Goal: Task Accomplishment & Management: Manage account settings

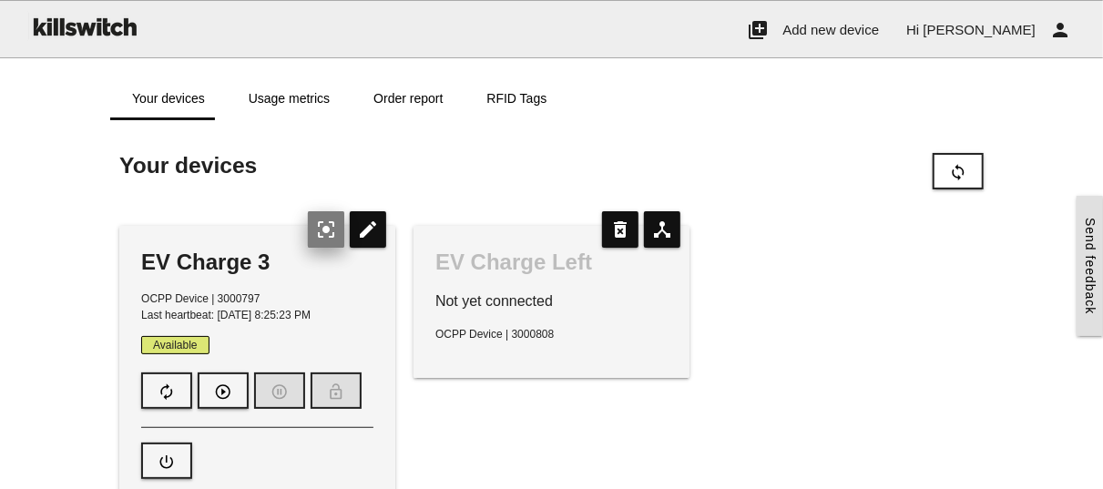
click at [322, 234] on icon "center_focus_strong" at bounding box center [326, 229] width 36 height 36
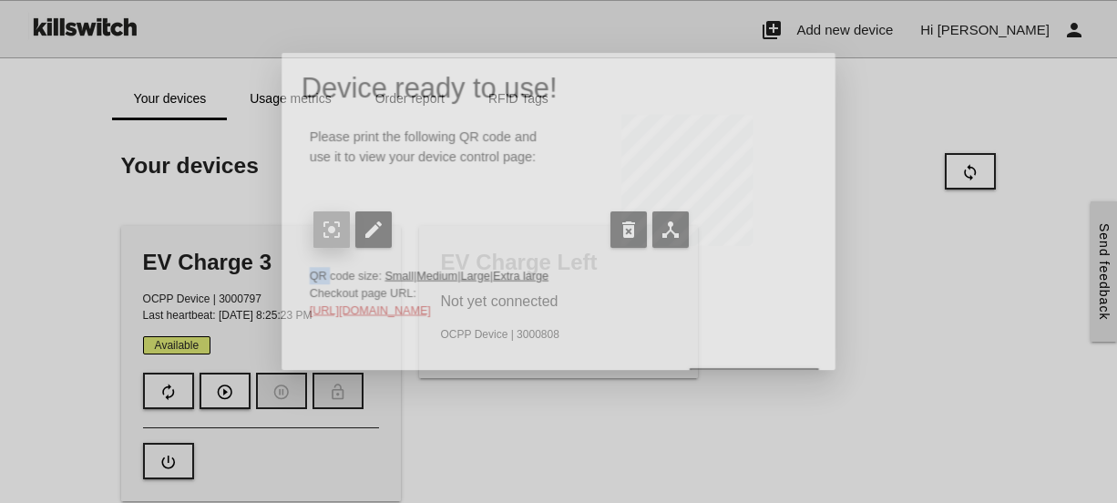
click at [322, 234] on div "Please print the following QR code and use it to view your device control page:…" at bounding box center [558, 183] width 514 height 137
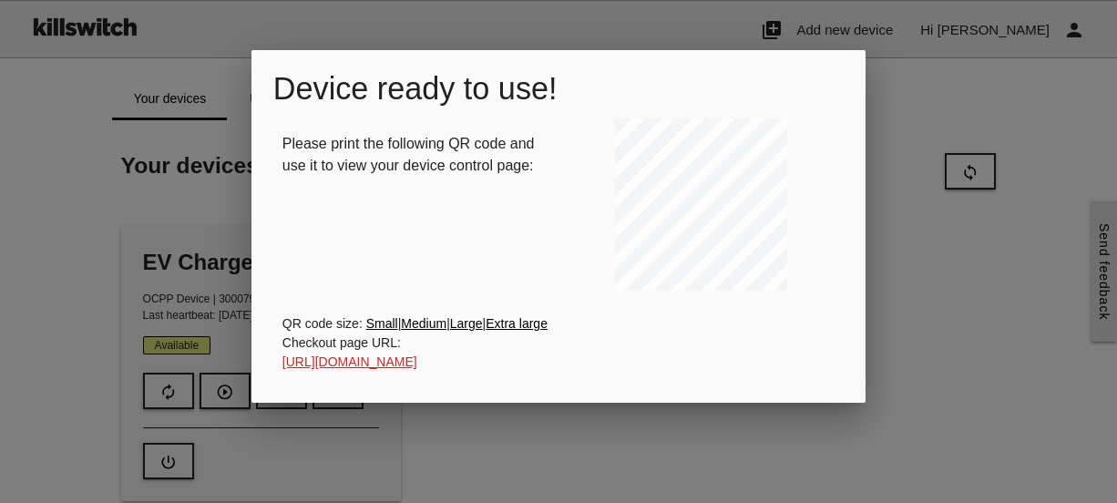
click at [646, 449] on div at bounding box center [558, 188] width 1117 height 628
click at [594, 448] on div at bounding box center [558, 188] width 1117 height 628
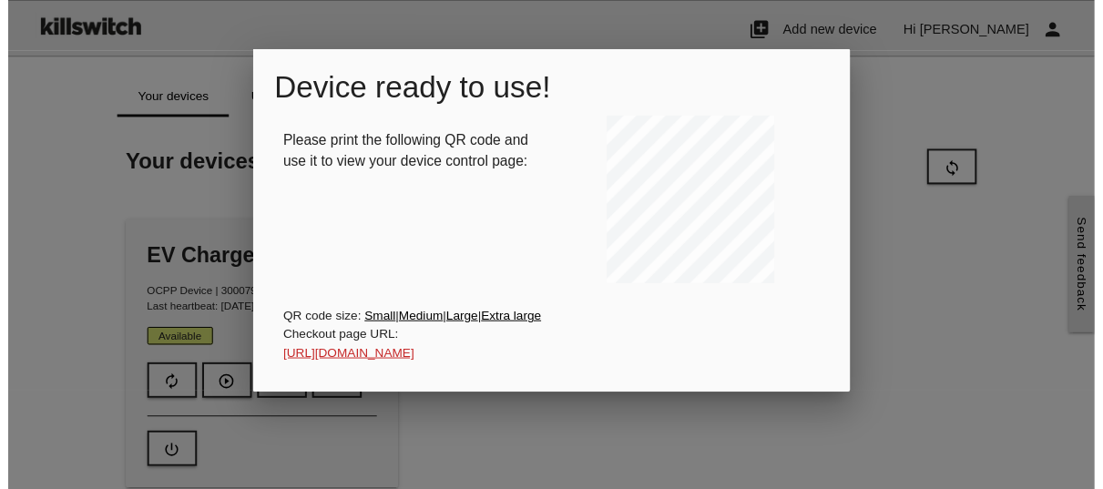
scroll to position [85, 0]
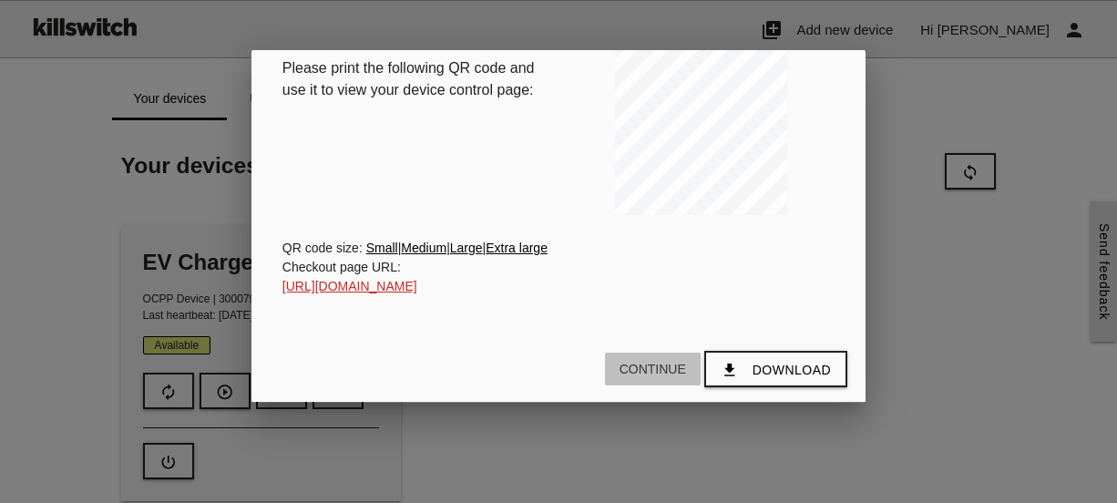
click at [655, 363] on button "Continue" at bounding box center [653, 368] width 96 height 33
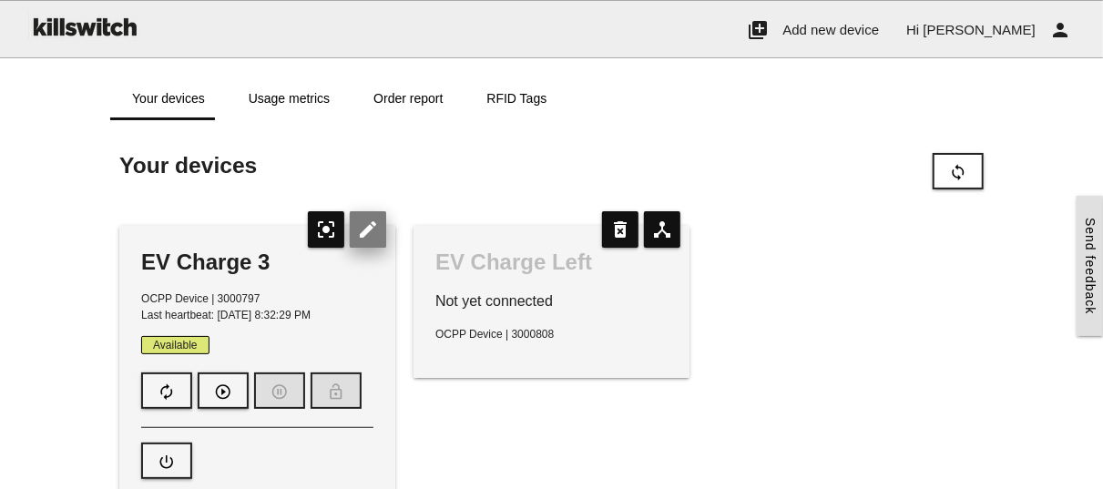
click at [365, 236] on icon "edit" at bounding box center [368, 229] width 36 height 36
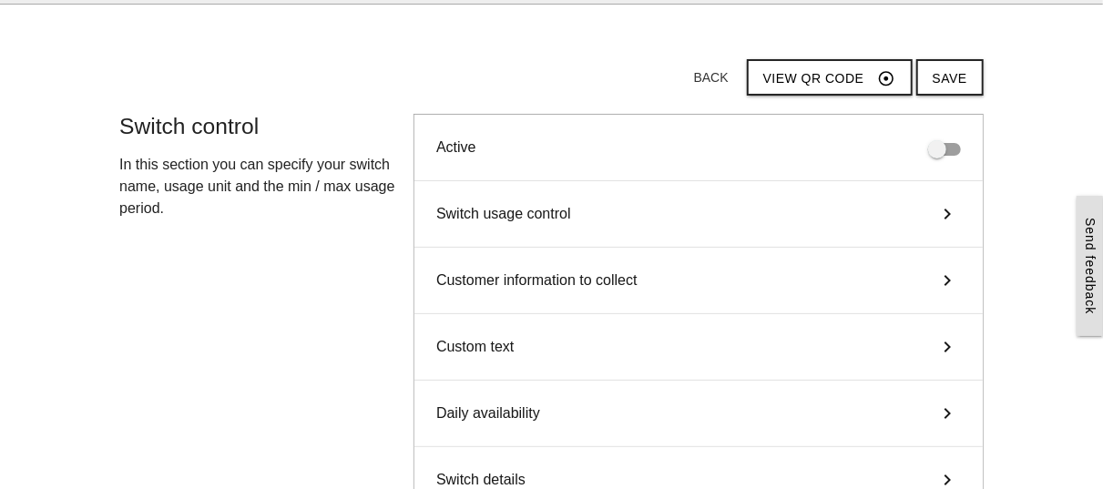
scroll to position [55, 0]
click at [896, 218] on div "Switch usage control keyboard_arrow_right" at bounding box center [698, 213] width 568 height 66
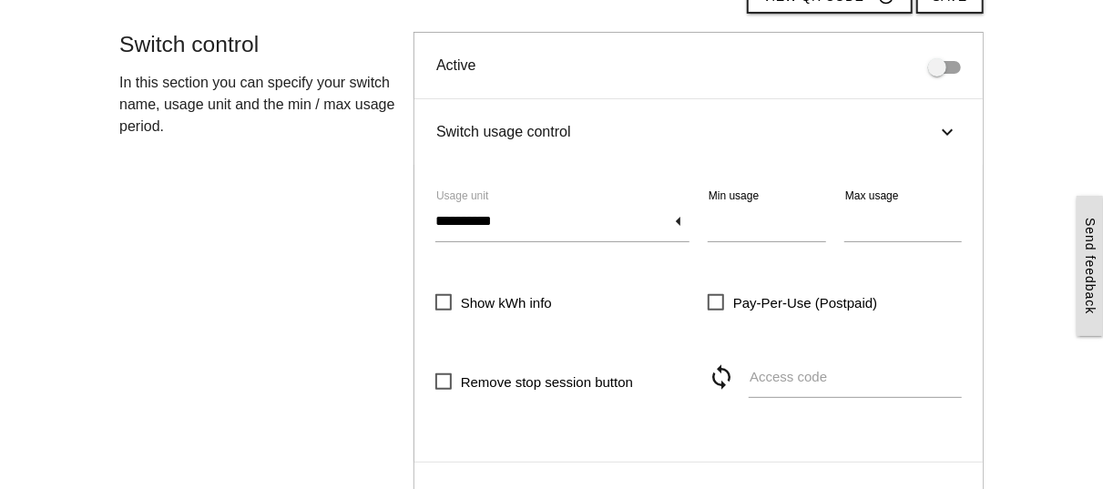
scroll to position [143, 0]
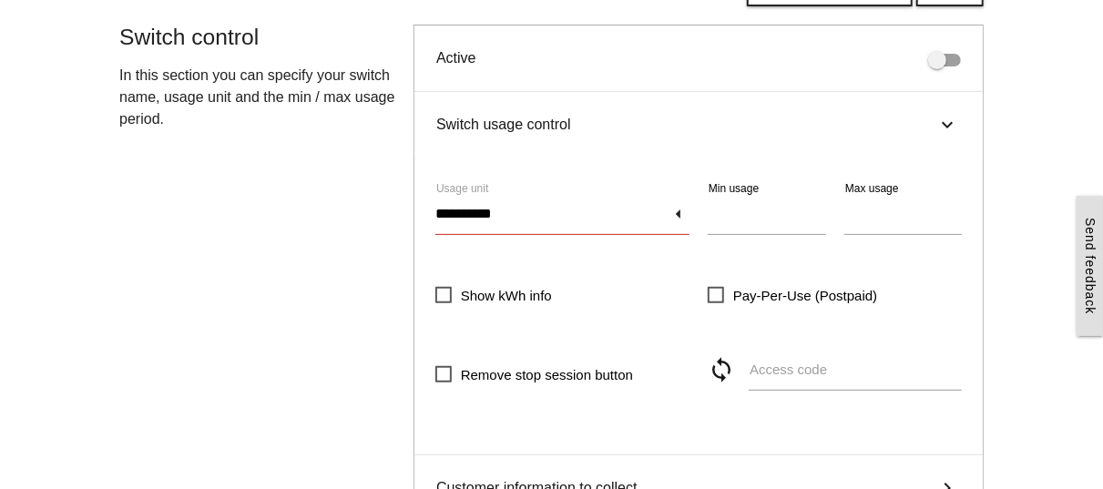
click at [672, 219] on input "**********" at bounding box center [562, 214] width 254 height 42
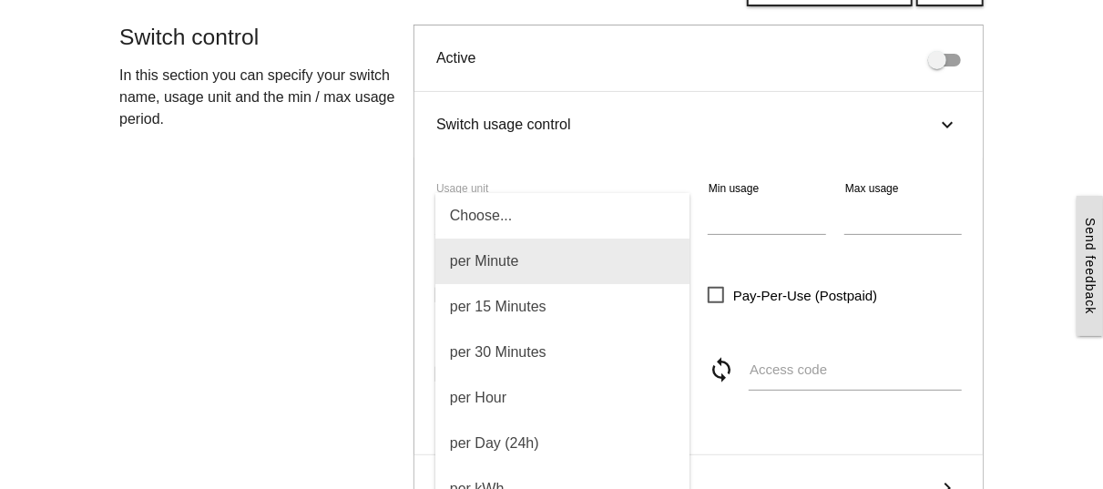
scroll to position [157, 0]
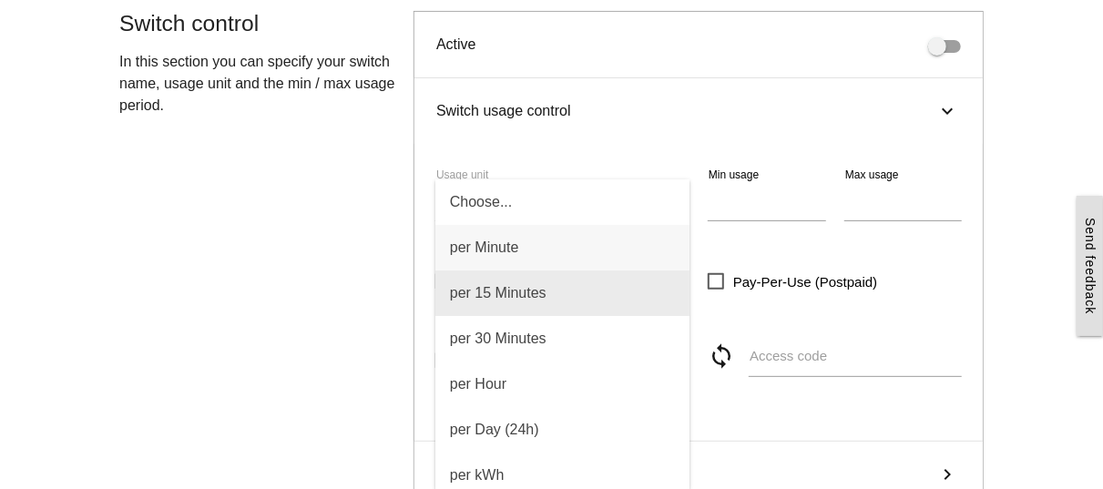
click at [612, 298] on span "per 15 Minutes" at bounding box center [562, 294] width 255 height 46
type input "**********"
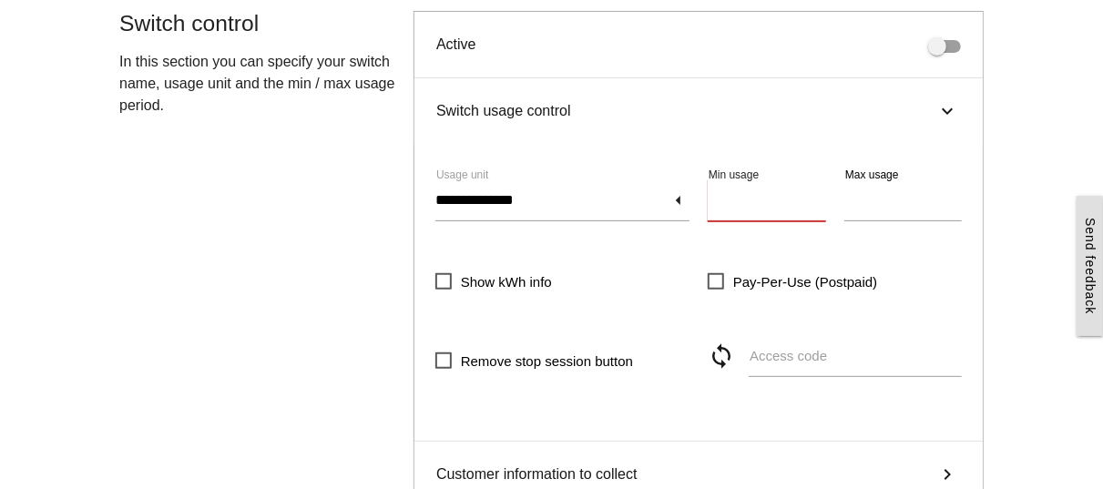
click at [819, 194] on input "*" at bounding box center [767, 200] width 118 height 42
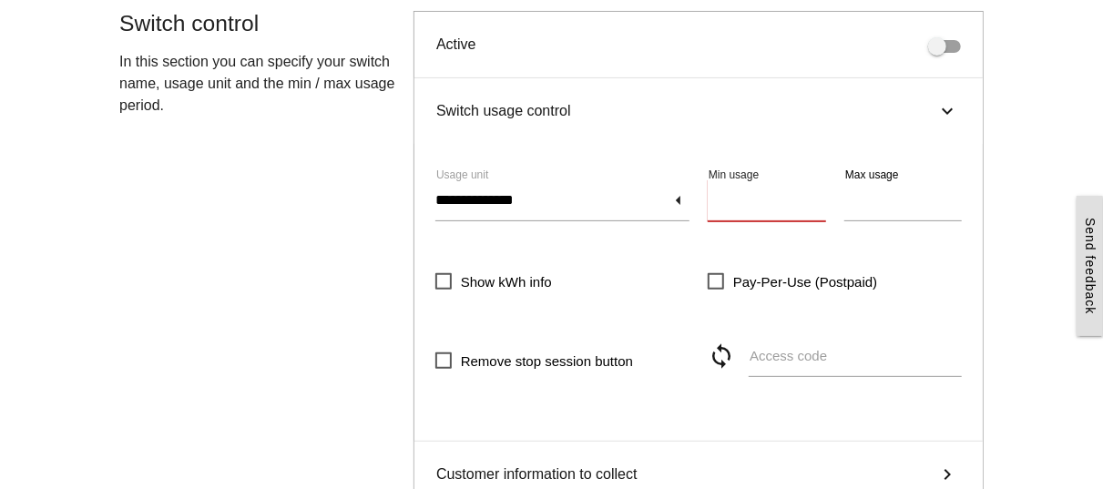
click at [819, 194] on input "*" at bounding box center [767, 200] width 118 height 42
type input "**"
click at [819, 194] on input "**" at bounding box center [767, 200] width 118 height 42
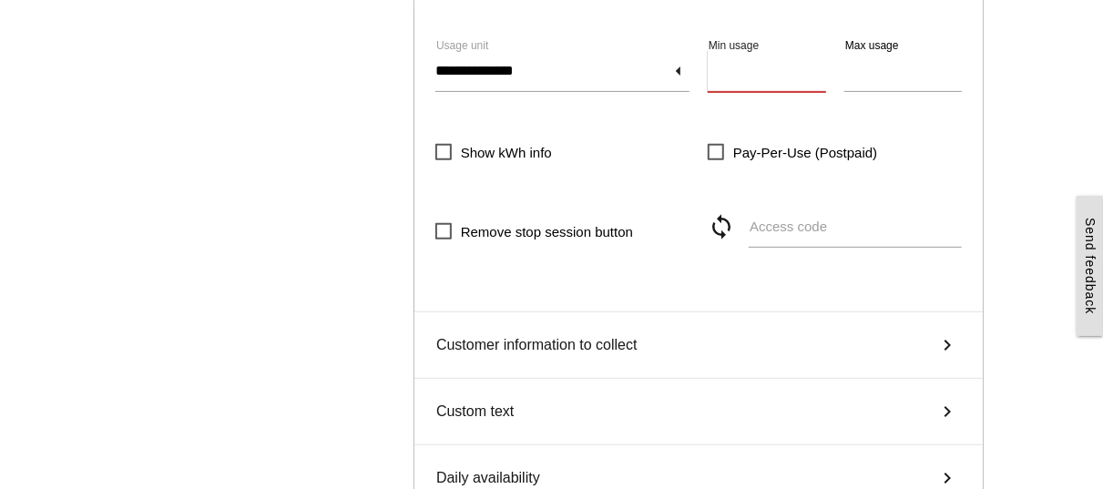
scroll to position [291, 0]
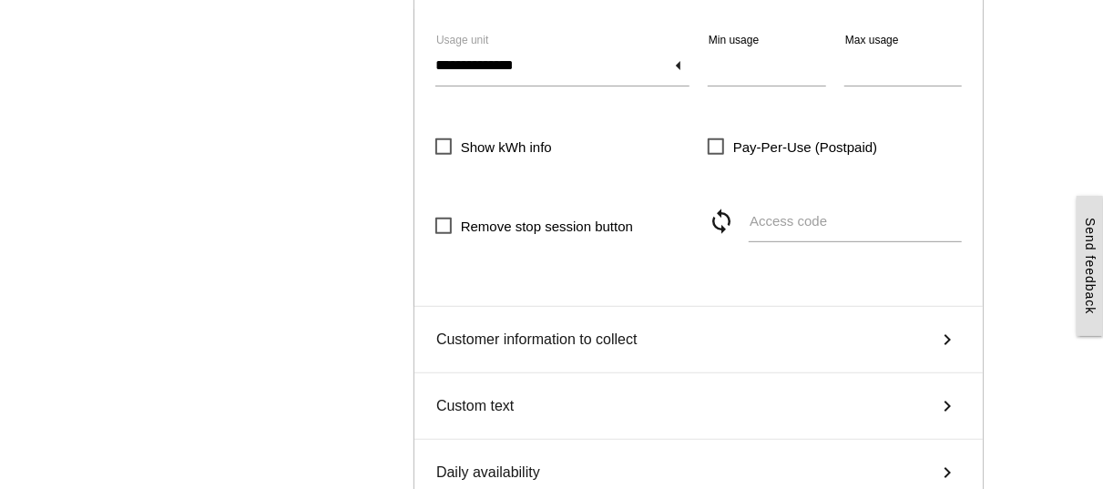
click at [566, 350] on div "Customer information to collect keyboard_arrow_right" at bounding box center [698, 340] width 568 height 66
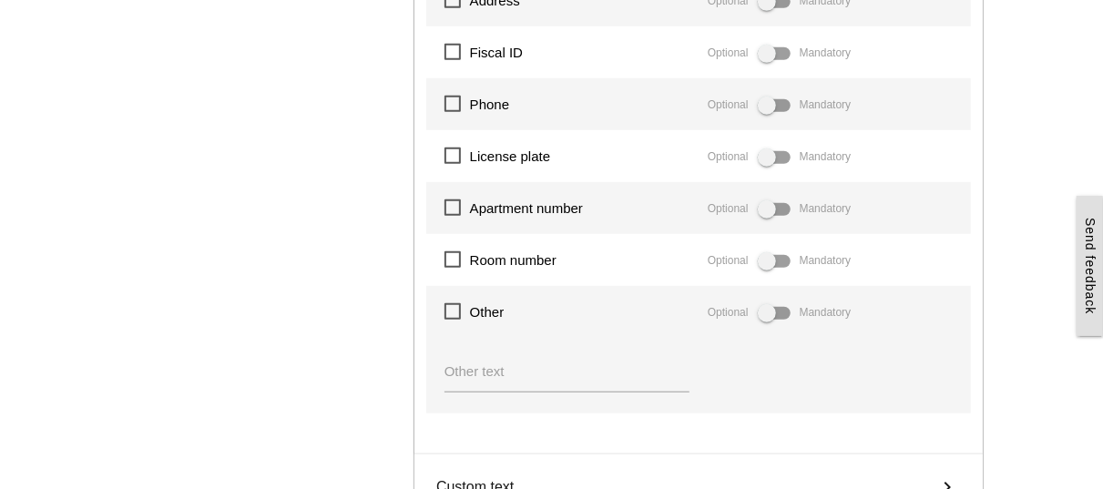
scroll to position [574, 0]
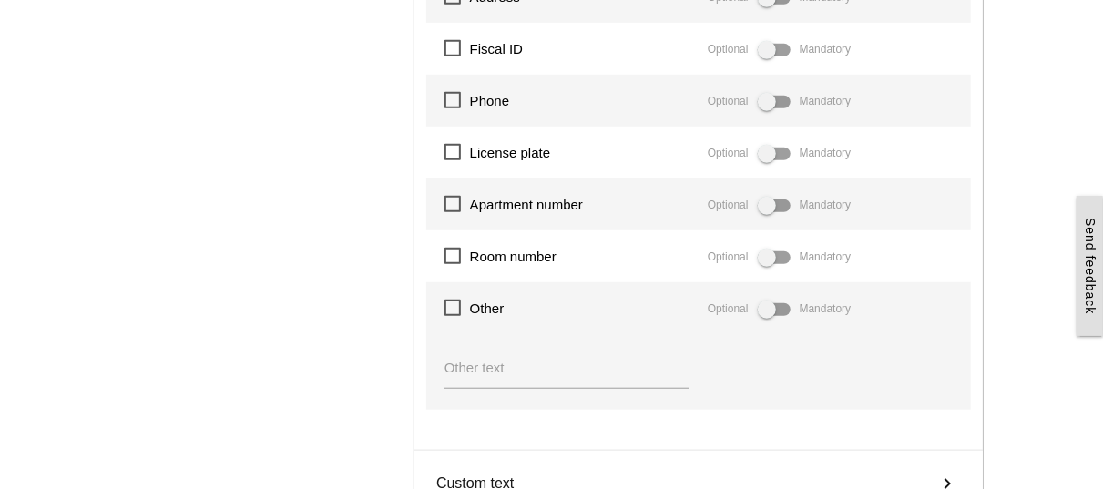
drag, startPoint x: 595, startPoint y: 185, endPoint x: 305, endPoint y: 271, distance: 302.3
click at [305, 271] on div "**********" at bounding box center [551, 179] width 883 height 1170
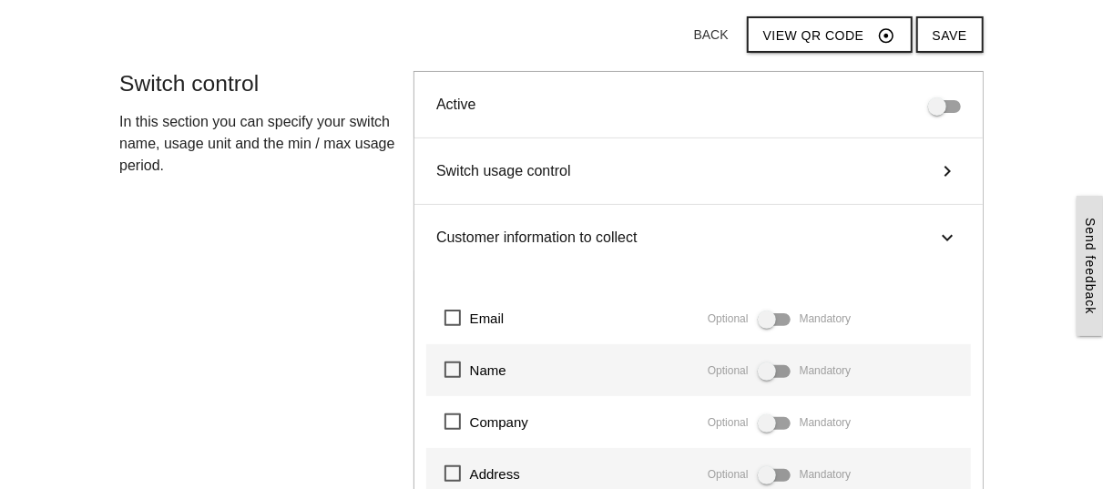
scroll to position [95, 0]
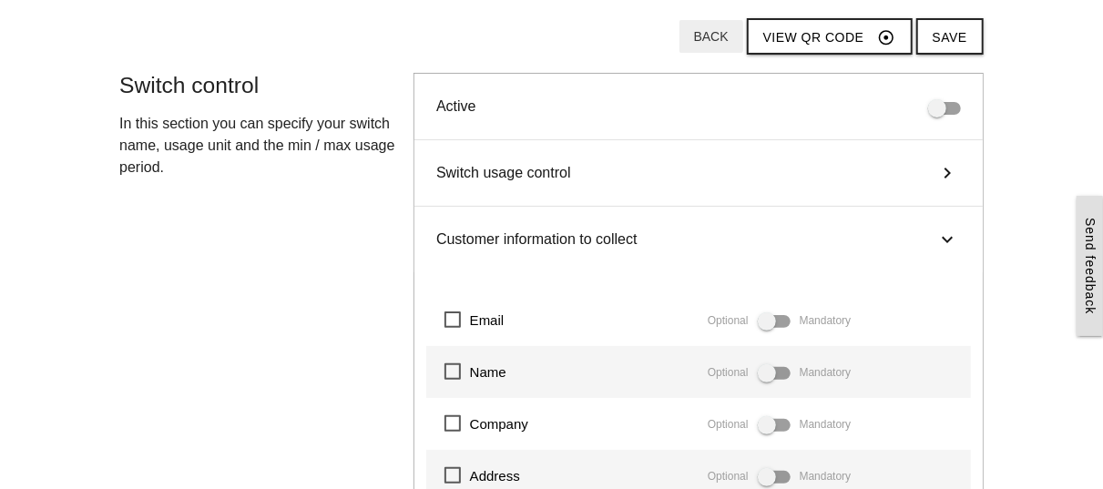
click at [719, 41] on button "Back" at bounding box center [711, 36] width 64 height 33
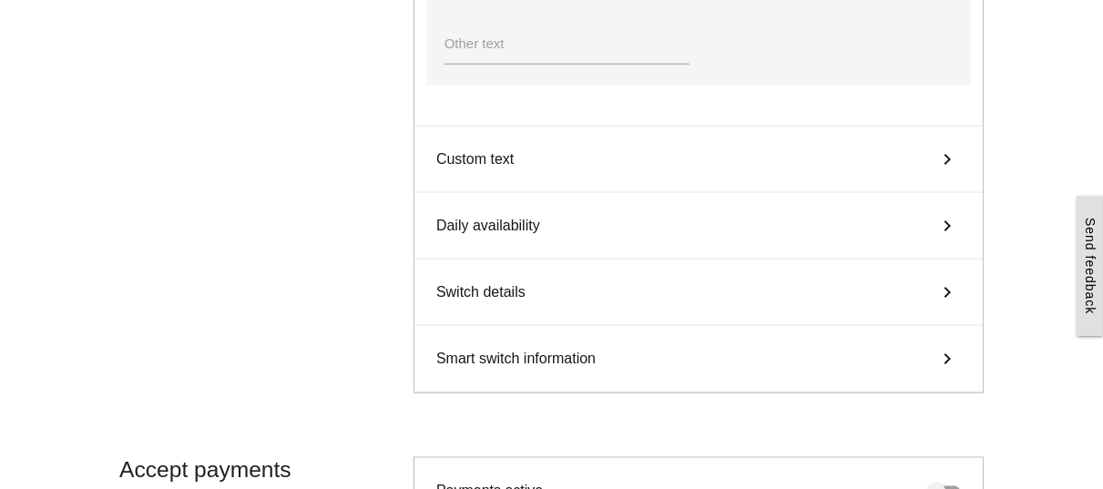
scroll to position [900, 0]
click at [501, 172] on div "Custom text keyboard_arrow_right" at bounding box center [698, 158] width 568 height 66
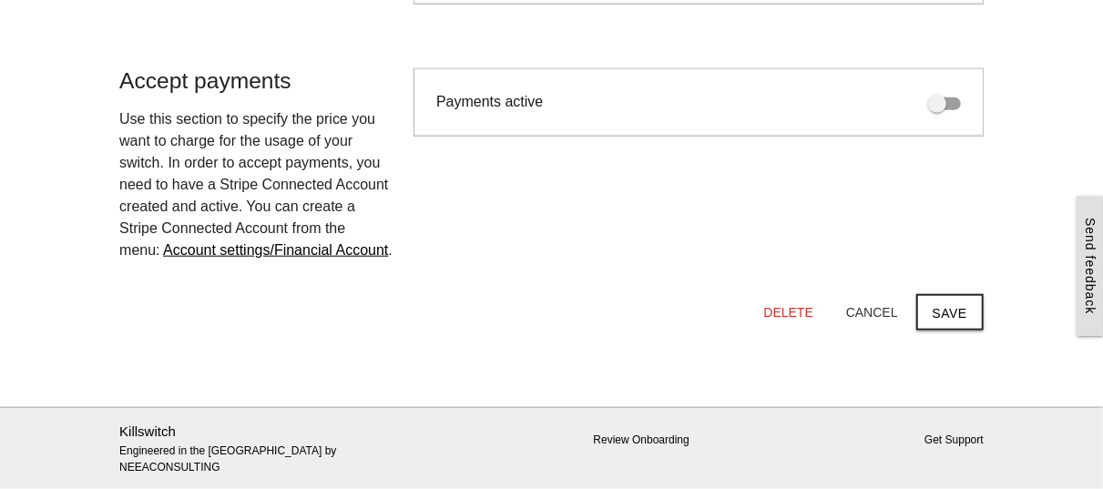
scroll to position [409, 0]
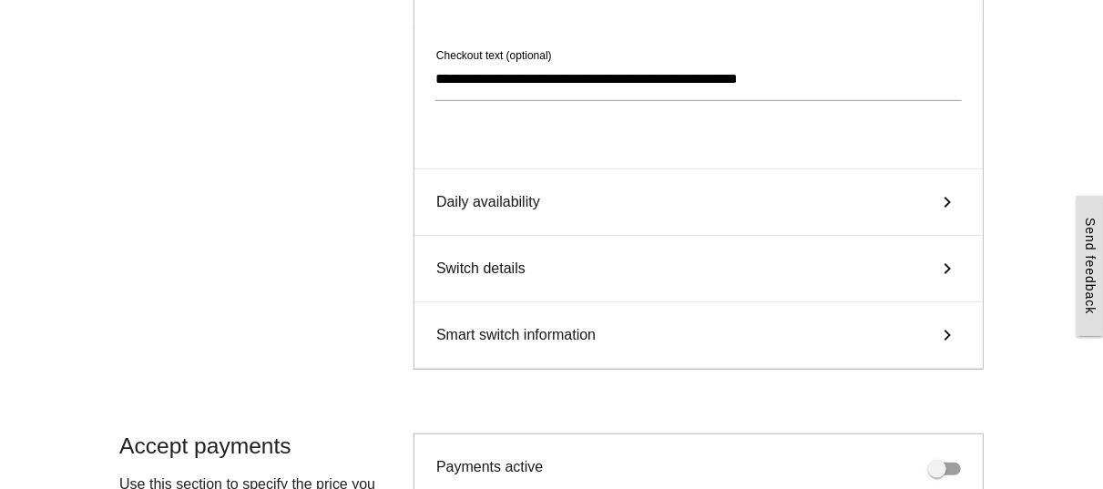
click at [522, 198] on span "Daily availability" at bounding box center [488, 202] width 104 height 22
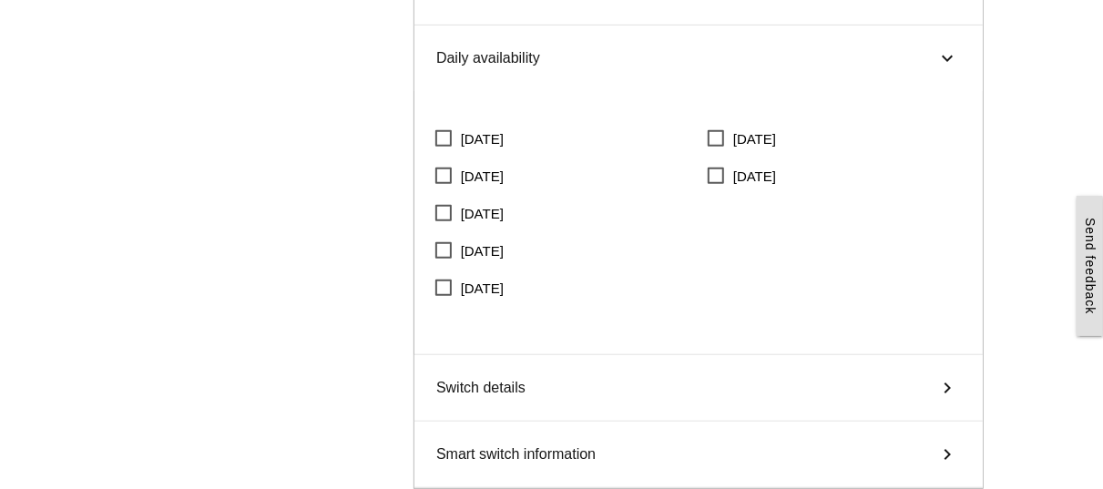
click at [499, 381] on span "Switch details" at bounding box center [480, 388] width 89 height 22
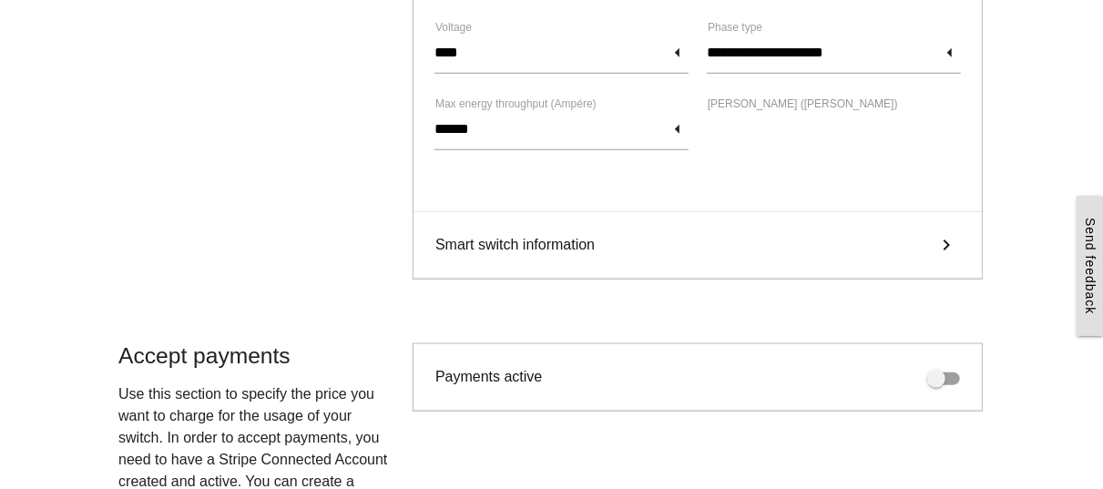
scroll to position [725, 1]
click at [947, 371] on span at bounding box center [943, 377] width 33 height 13
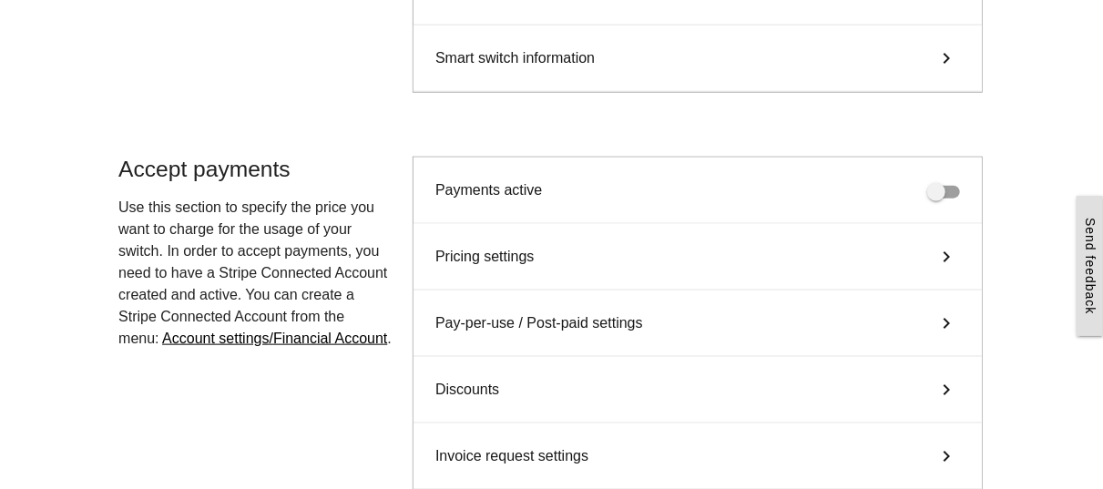
scroll to position [911, 1]
click at [659, 248] on div "Pricing settings keyboard_arrow_right" at bounding box center [698, 256] width 568 height 66
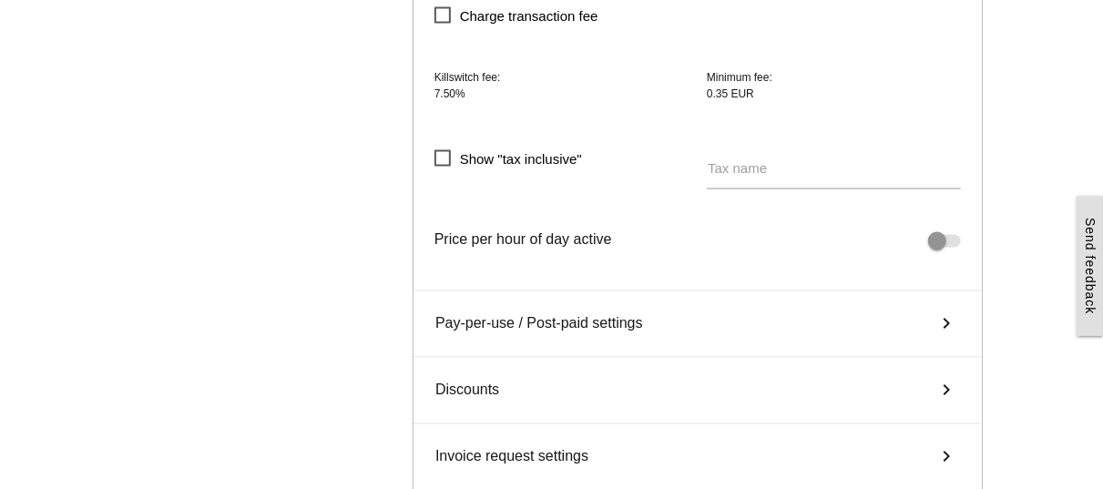
scroll to position [1407, 1]
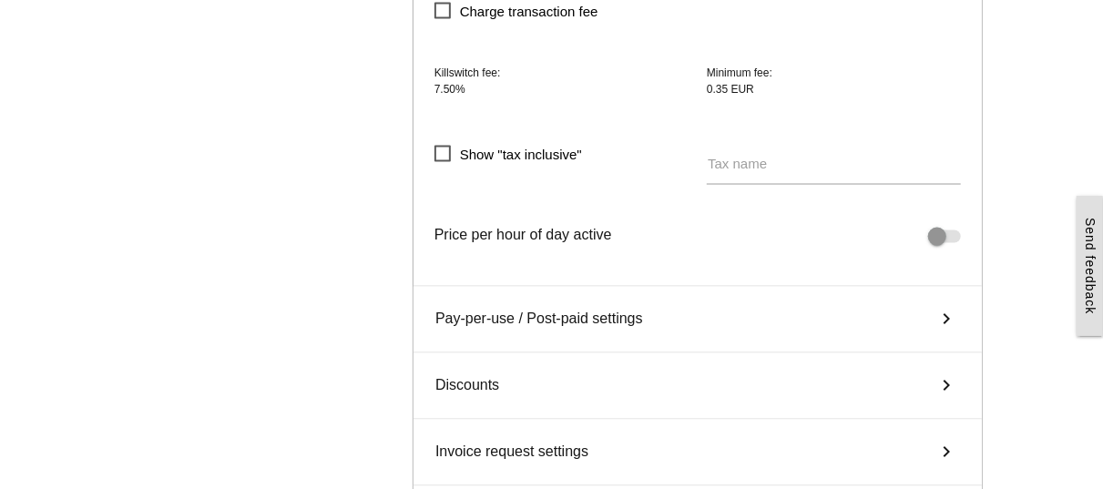
click at [661, 315] on div "Pay-per-use / Post-paid settings keyboard_arrow_right" at bounding box center [698, 320] width 568 height 66
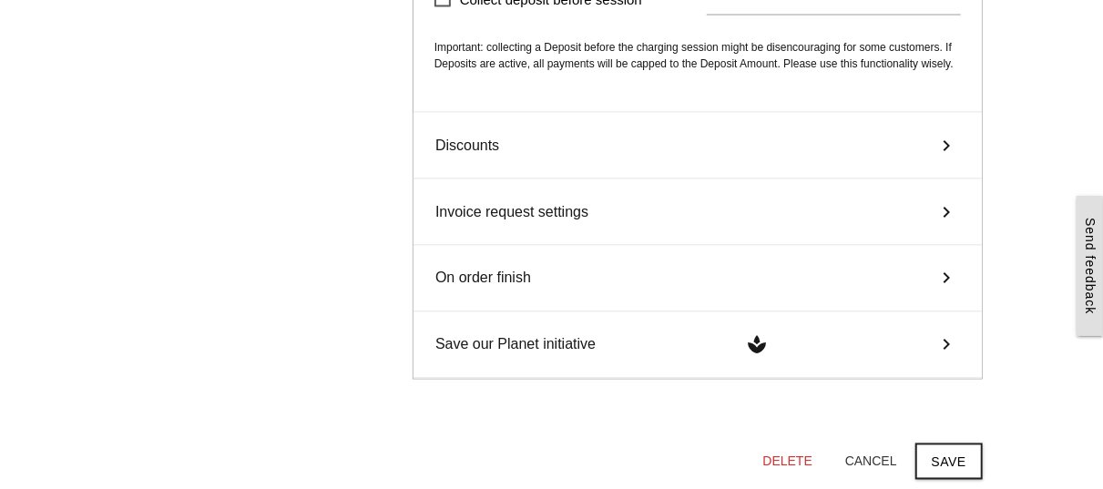
scroll to position [1425, 1]
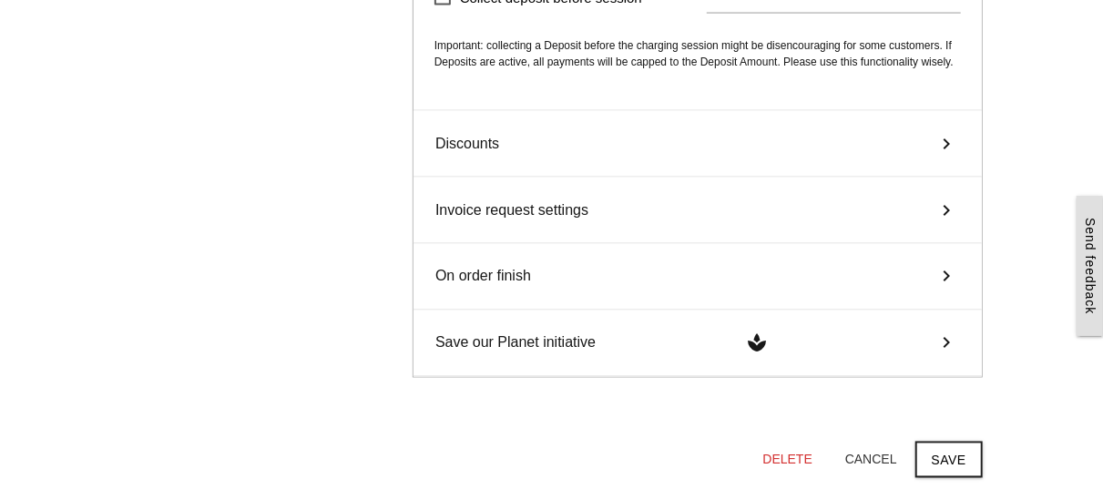
click at [518, 144] on div "Discounts keyboard_arrow_right" at bounding box center [698, 144] width 568 height 66
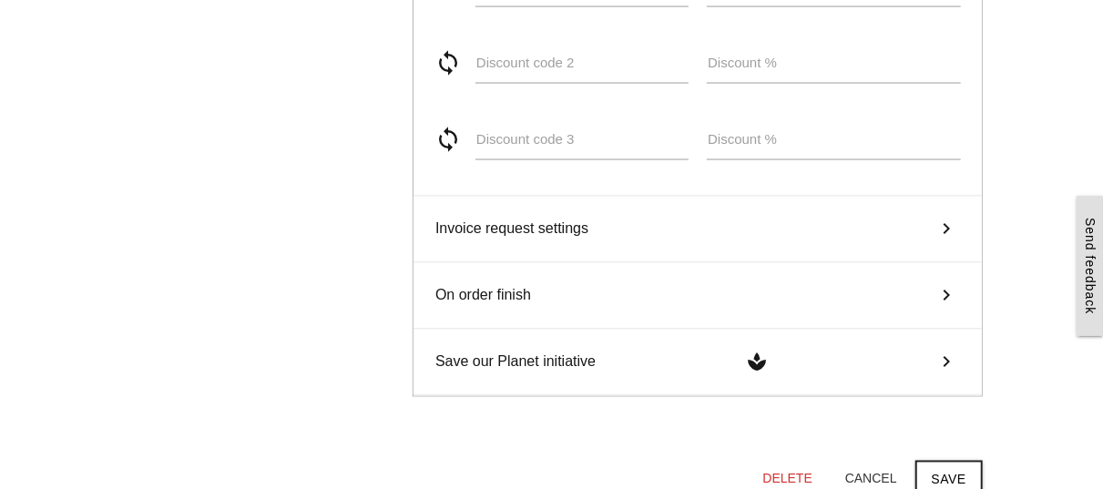
scroll to position [1295, 1]
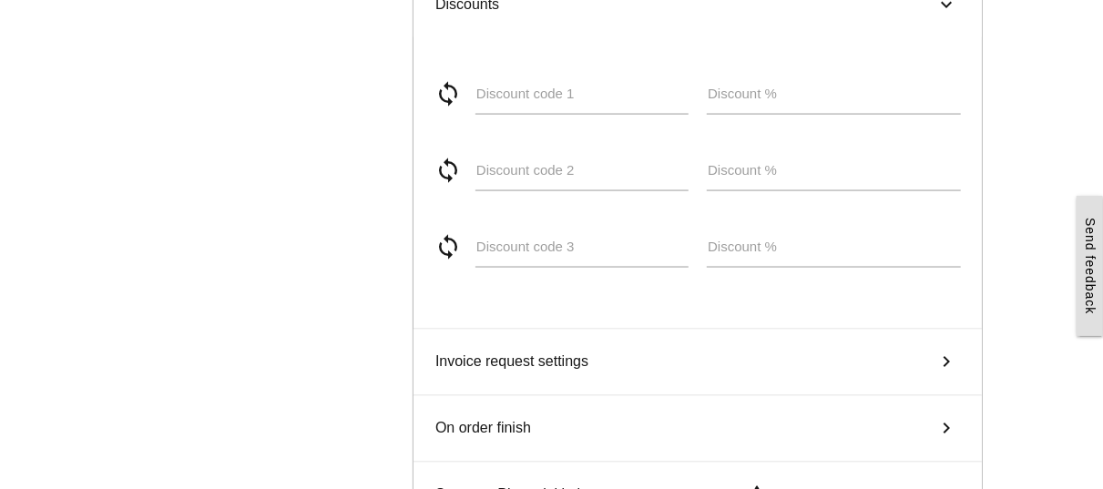
click at [505, 356] on span "Invoice request settings" at bounding box center [511, 363] width 153 height 22
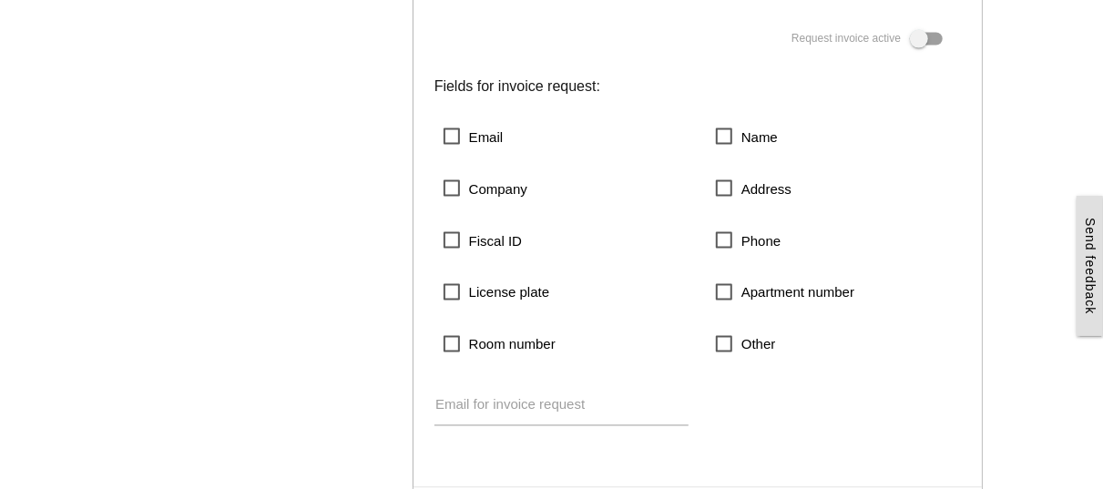
scroll to position [1423, 1]
